Goal: Task Accomplishment & Management: Manage account settings

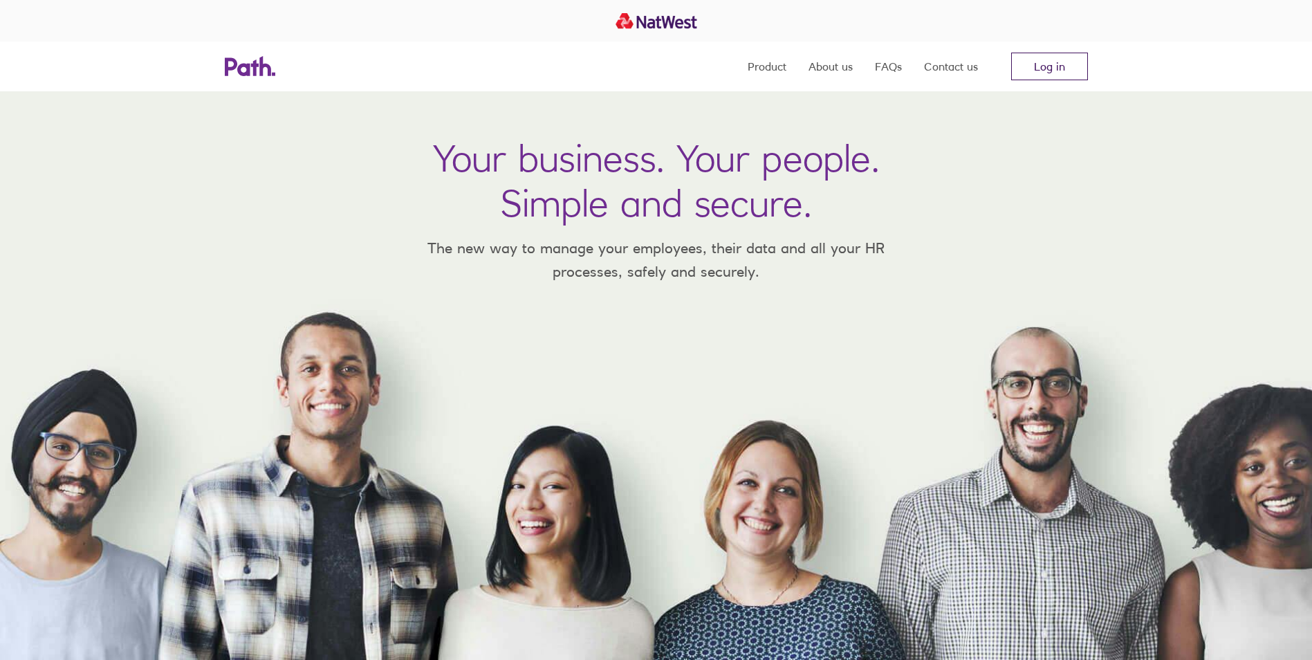
click at [1064, 57] on link "Log in" at bounding box center [1049, 67] width 77 height 28
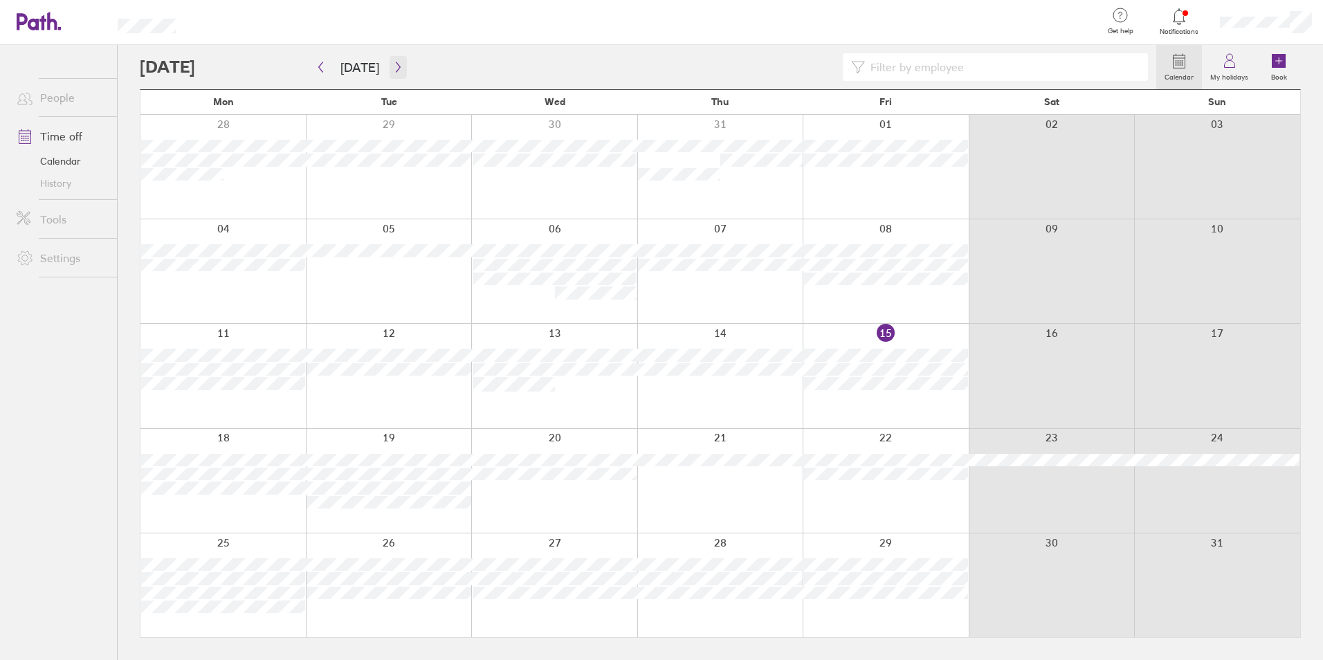
click at [393, 69] on icon "button" at bounding box center [398, 67] width 10 height 11
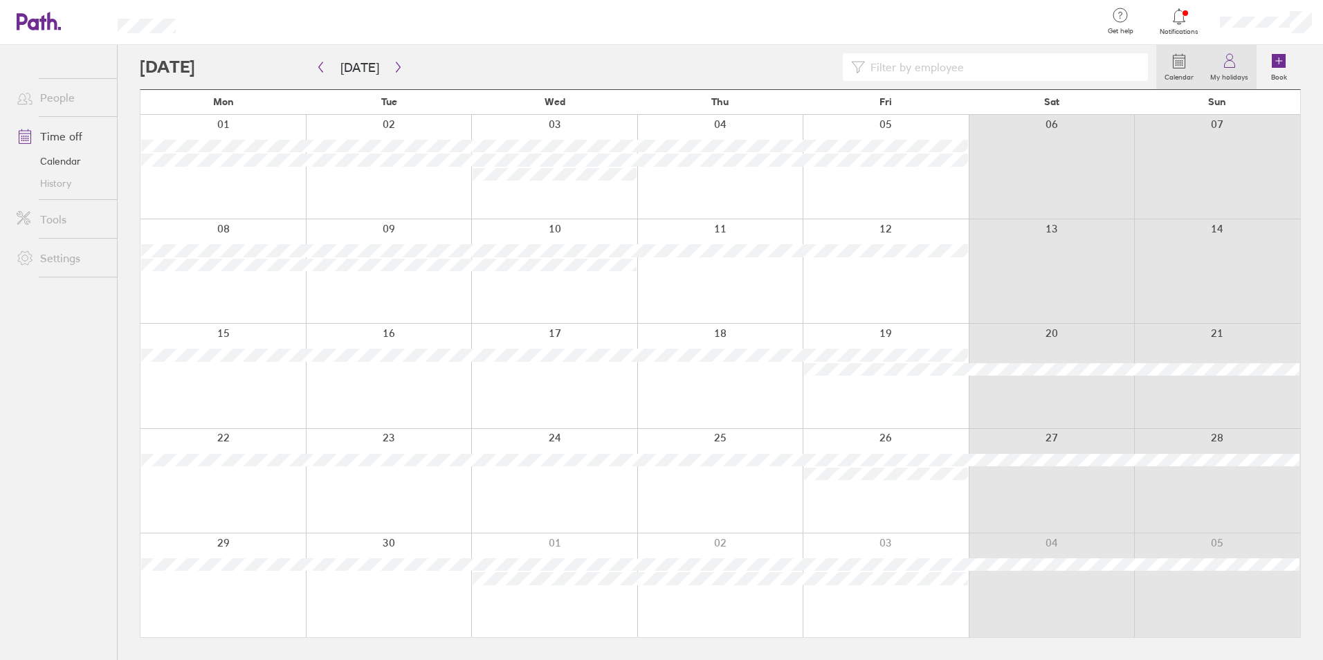
click at [1234, 64] on icon at bounding box center [1229, 64] width 10 height 7
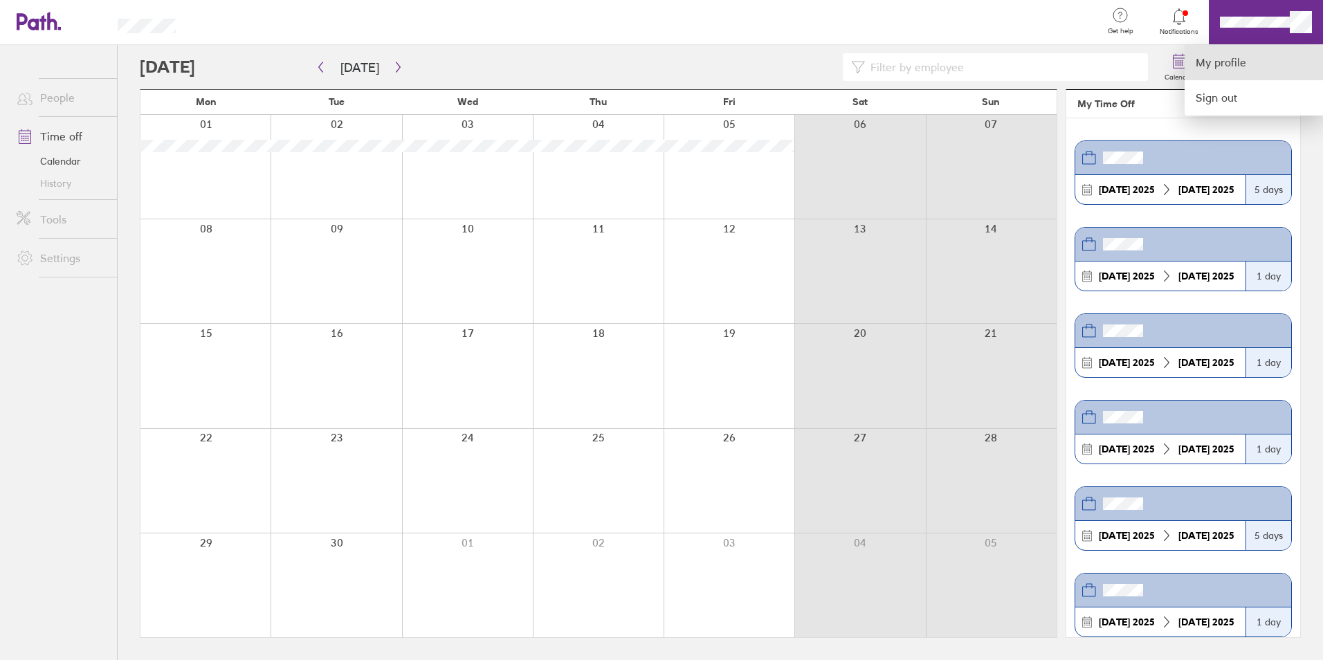
click at [1233, 60] on link "My profile" at bounding box center [1253, 62] width 138 height 35
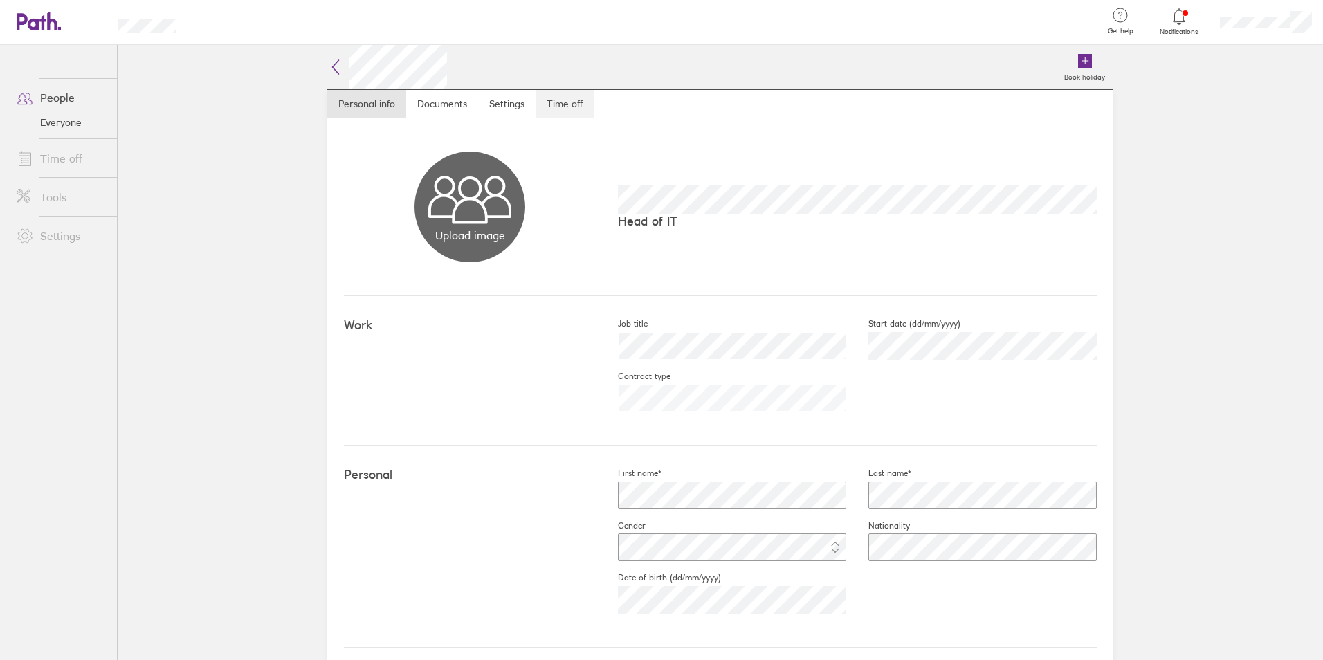
click at [564, 101] on link "Time off" at bounding box center [564, 104] width 58 height 28
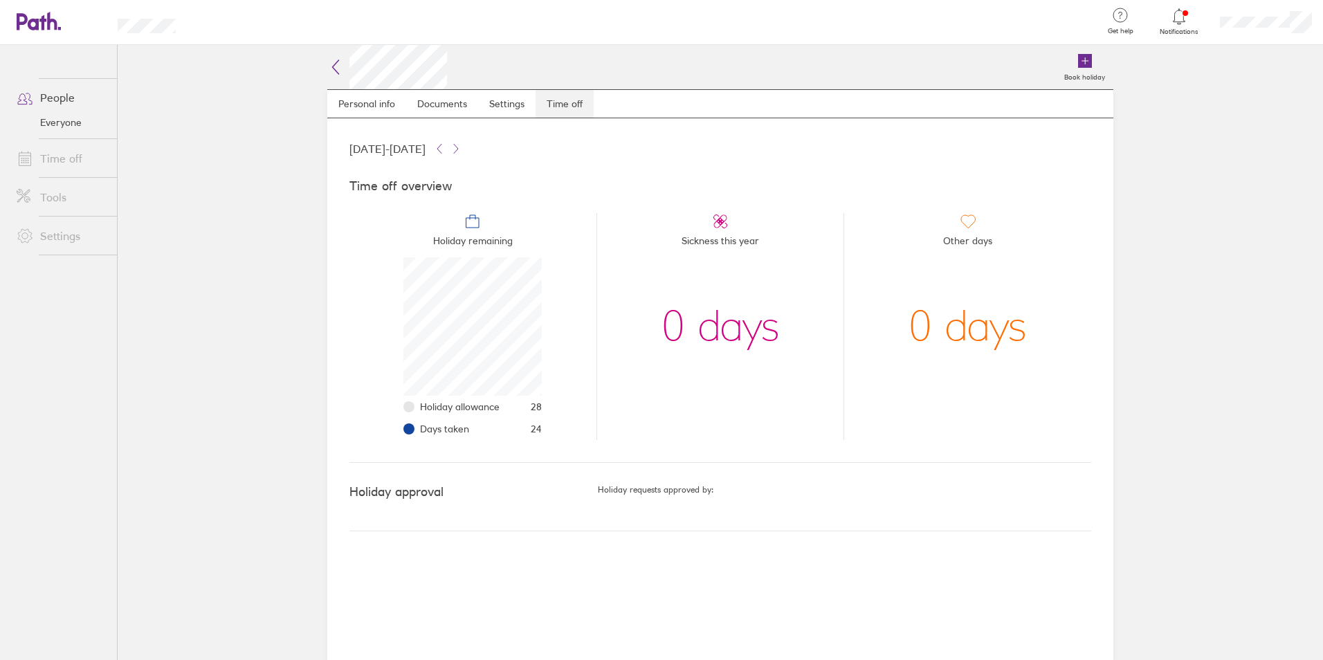
scroll to position [138, 138]
